Goal: Task Accomplishment & Management: Manage account settings

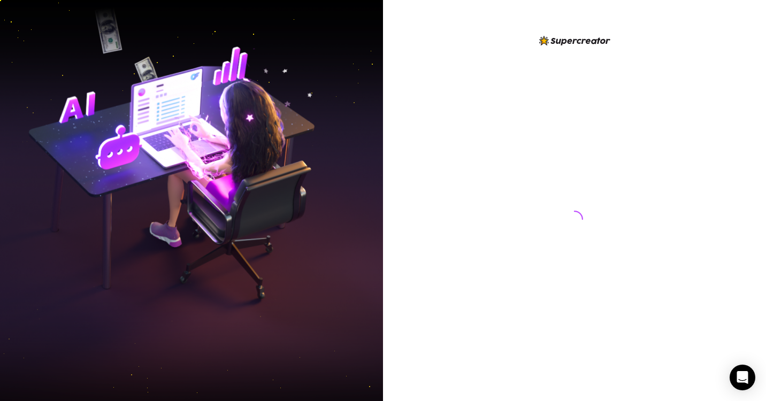
click at [638, 306] on div at bounding box center [574, 209] width 239 height 350
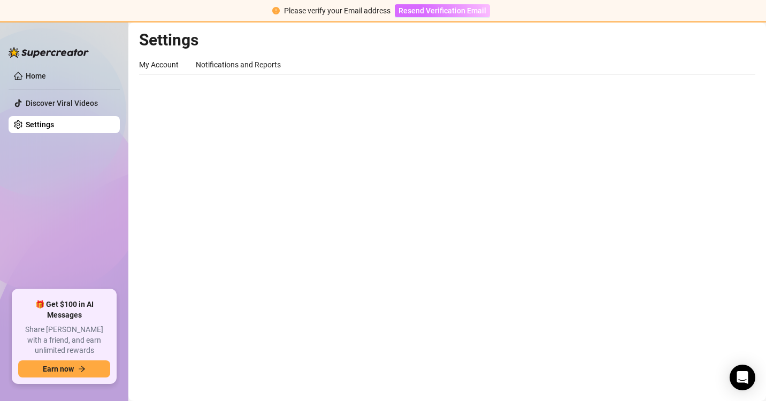
click at [423, 7] on span "Resend Verification Email" at bounding box center [443, 10] width 88 height 9
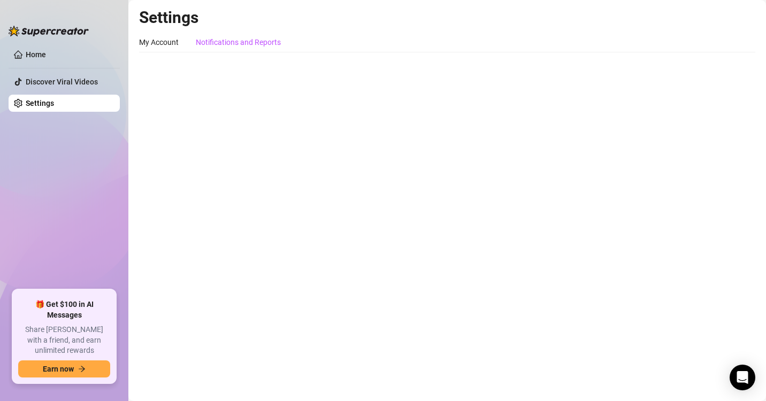
click at [256, 41] on div "Notifications and Reports" at bounding box center [238, 42] width 85 height 12
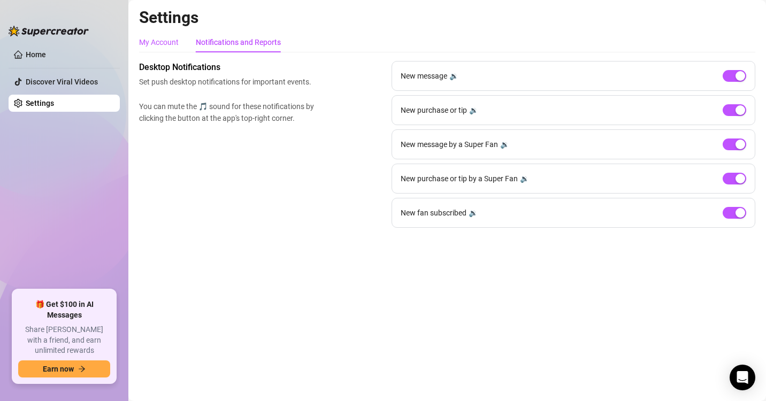
click at [166, 41] on div "My Account" at bounding box center [159, 42] width 40 height 12
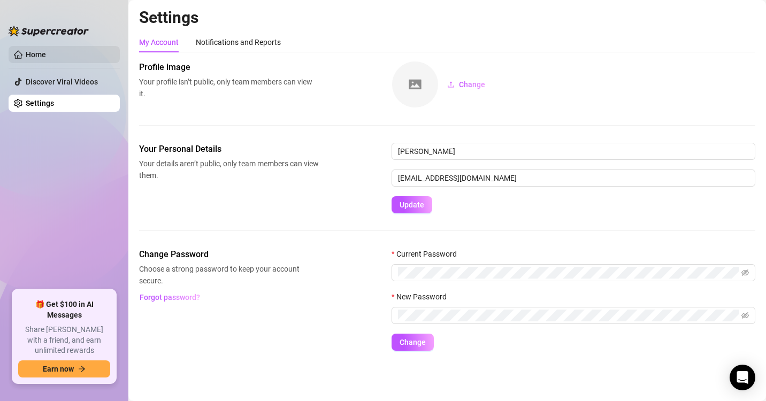
click at [40, 58] on link "Home" at bounding box center [36, 54] width 20 height 9
